Goal: Transaction & Acquisition: Purchase product/service

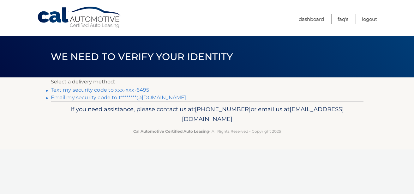
click at [140, 88] on link "Text my security code to xxx-xxx-6495" at bounding box center [100, 90] width 99 height 6
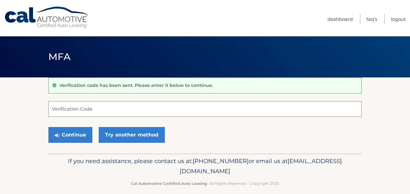
click at [78, 107] on input "Verification Code" at bounding box center [204, 109] width 313 height 16
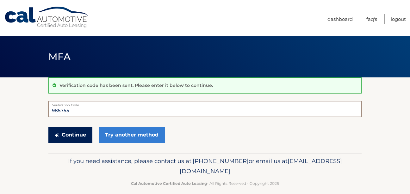
type input "985755"
click at [77, 134] on button "Continue" at bounding box center [70, 135] width 44 height 16
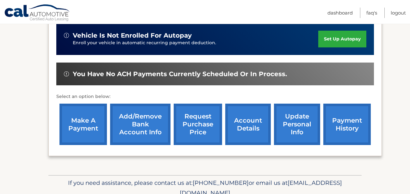
scroll to position [165, 0]
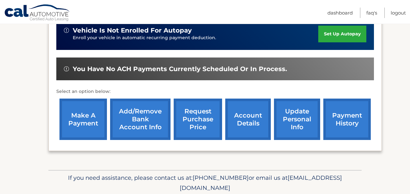
click at [83, 111] on link "make a payment" at bounding box center [82, 119] width 47 height 41
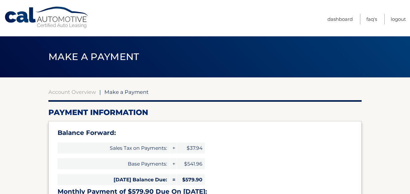
select select "NmMzNzYxZDktZTNmNS00NmI3LWFhZDAtMzQwYzg3MTk5M2I2"
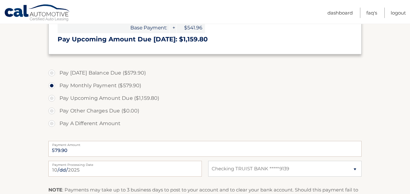
scroll to position [199, 0]
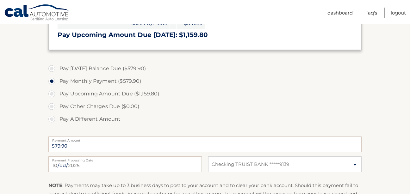
click at [51, 69] on label "Pay Today's Balance Due ($579.90)" at bounding box center [204, 68] width 313 height 13
click at [51, 69] on input "Pay Today's Balance Due ($579.90)" at bounding box center [54, 67] width 6 height 10
radio input "true"
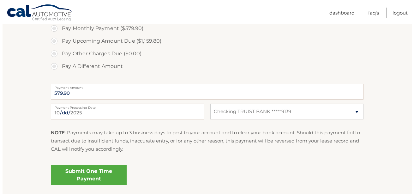
scroll to position [254, 0]
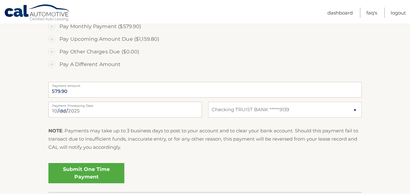
click at [91, 169] on link "Submit One Time Payment" at bounding box center [86, 173] width 76 height 20
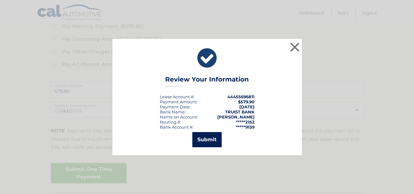
click at [206, 139] on button "Submit" at bounding box center [206, 139] width 29 height 15
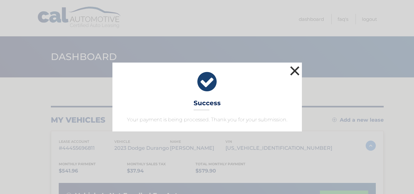
click at [293, 69] on button "×" at bounding box center [295, 70] width 13 height 13
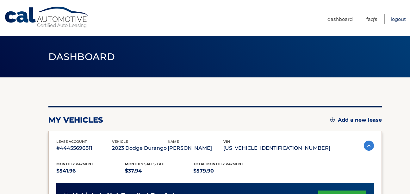
click at [390, 20] on link "Logout" at bounding box center [397, 19] width 15 height 10
